Goal: Navigation & Orientation: Go to known website

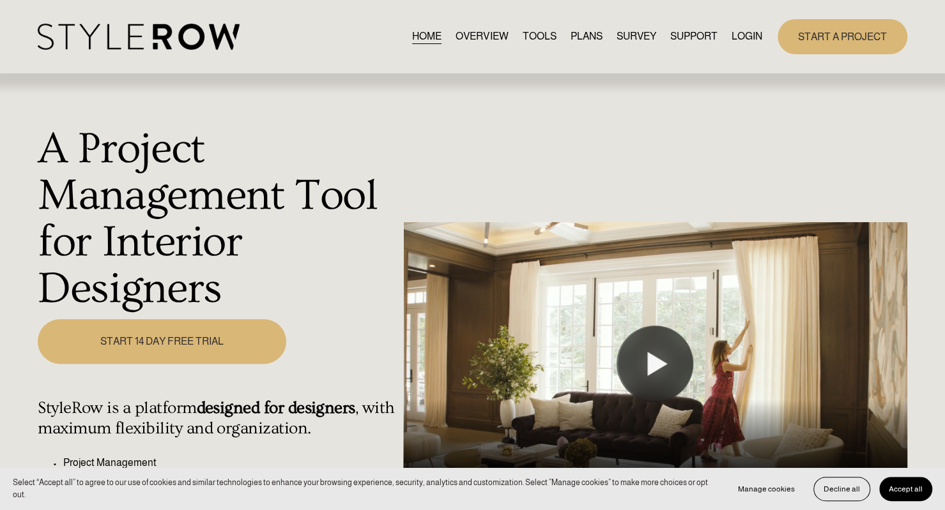
click at [741, 36] on link "LOGIN" at bounding box center [746, 36] width 31 height 17
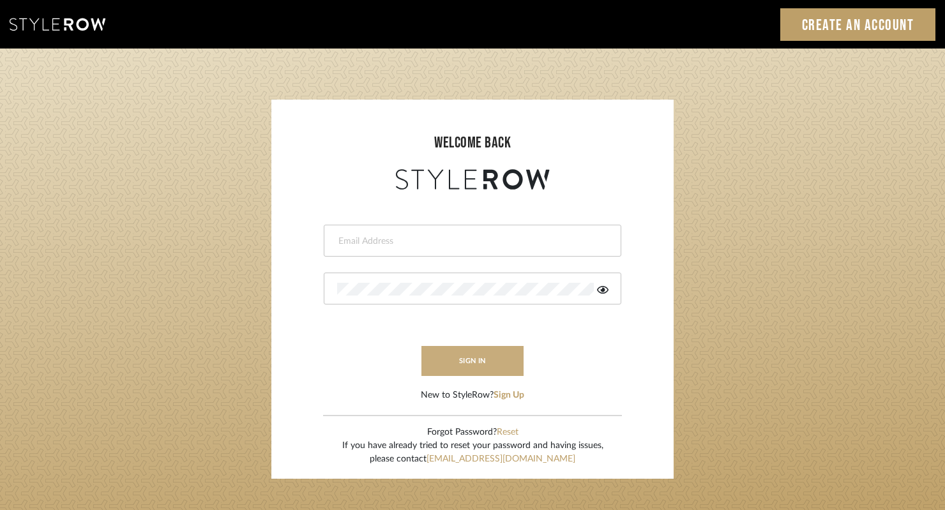
type input "heartandhammerhomes@gmail.com"
click at [467, 365] on button "sign in" at bounding box center [473, 361] width 102 height 30
